Goal: Check status: Check status

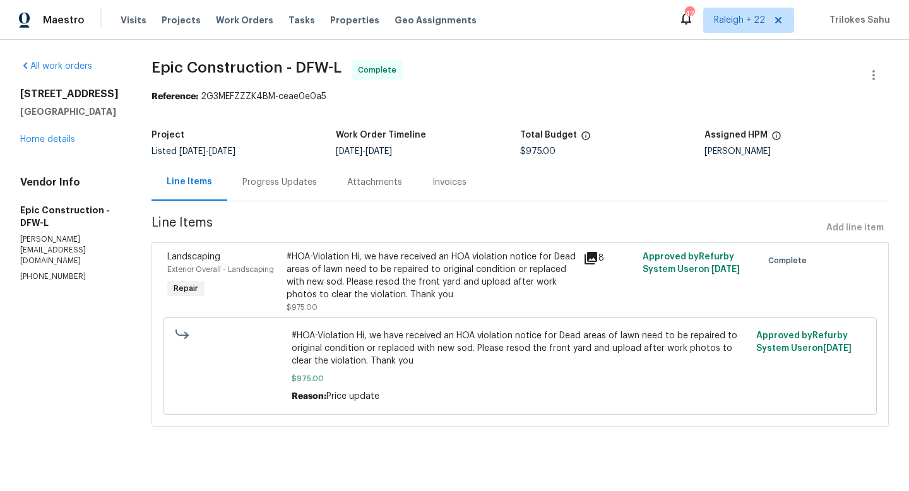
click at [268, 192] on div "Progress Updates" at bounding box center [279, 181] width 105 height 37
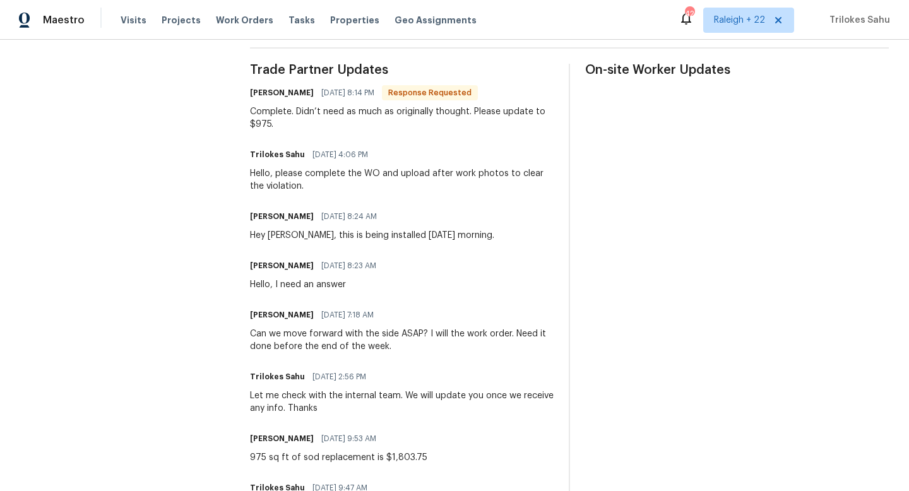
scroll to position [367, 0]
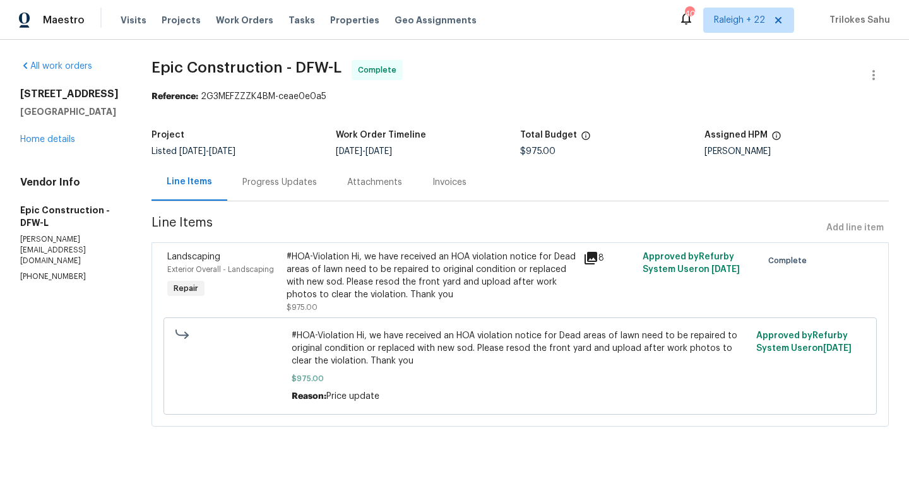
click at [292, 182] on div "Progress Updates" at bounding box center [279, 182] width 74 height 13
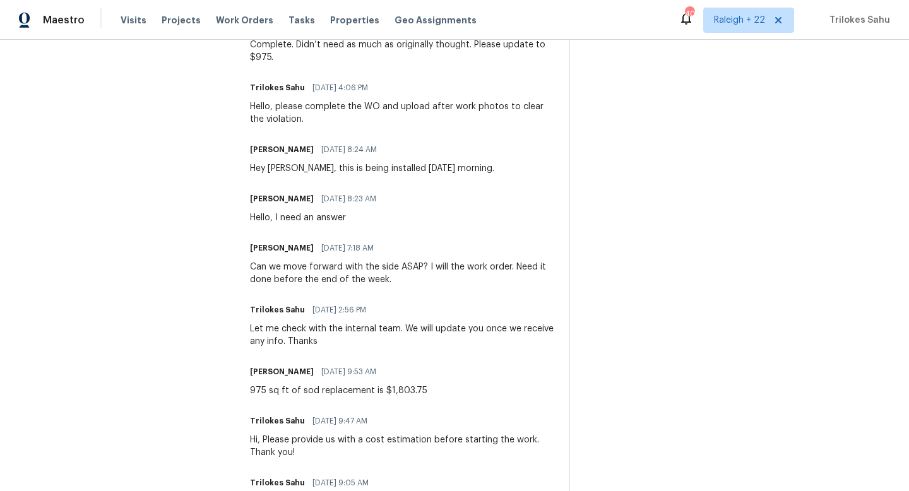
scroll to position [427, 0]
